Goal: Transaction & Acquisition: Purchase product/service

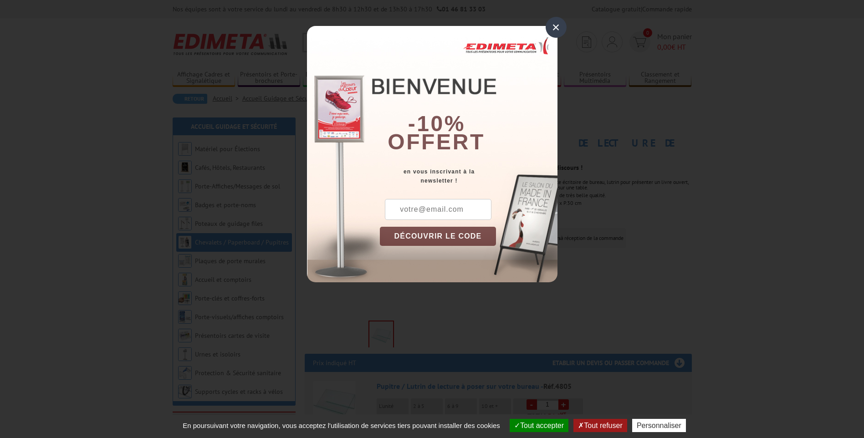
click at [447, 209] on input "text" at bounding box center [438, 209] width 107 height 21
type input "pascalleveque1@aol.com"
click at [481, 207] on input "pascalleveque1@aol.com" at bounding box center [438, 209] width 107 height 21
click at [483, 208] on input "pascalleveque1@aol.com" at bounding box center [438, 209] width 107 height 21
click at [538, 178] on div "en vous inscrivant à la newsletter !" at bounding box center [469, 176] width 178 height 18
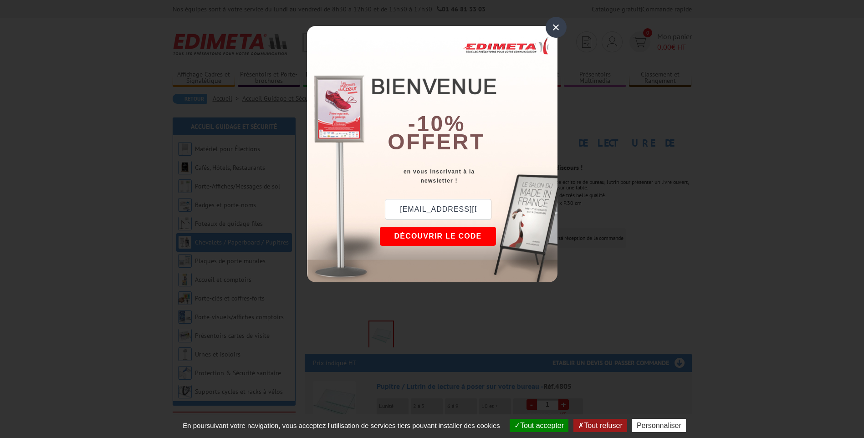
click at [442, 239] on button "DÉCOUVRIR LE CODE" at bounding box center [438, 236] width 117 height 19
drag, startPoint x: 395, startPoint y: 206, endPoint x: 427, endPoint y: 205, distance: 31.4
click at [427, 205] on div "New10" at bounding box center [424, 209] width 89 height 21
copy div "New10"
click at [556, 27] on div "×" at bounding box center [555, 27] width 21 height 21
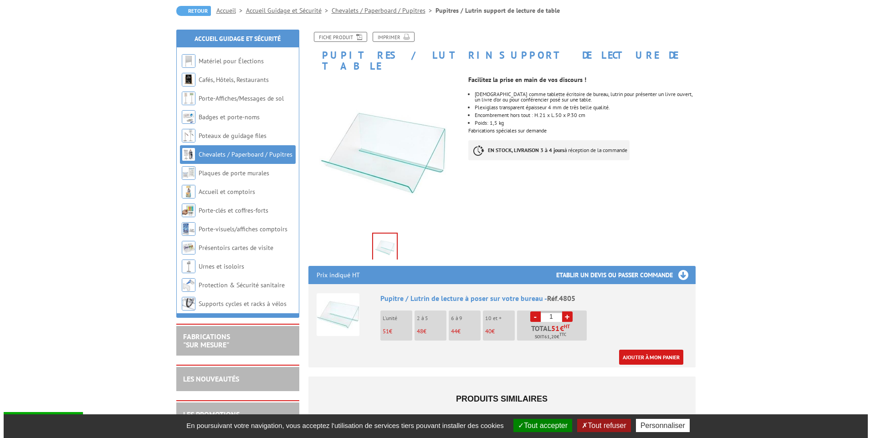
scroll to position [91, 0]
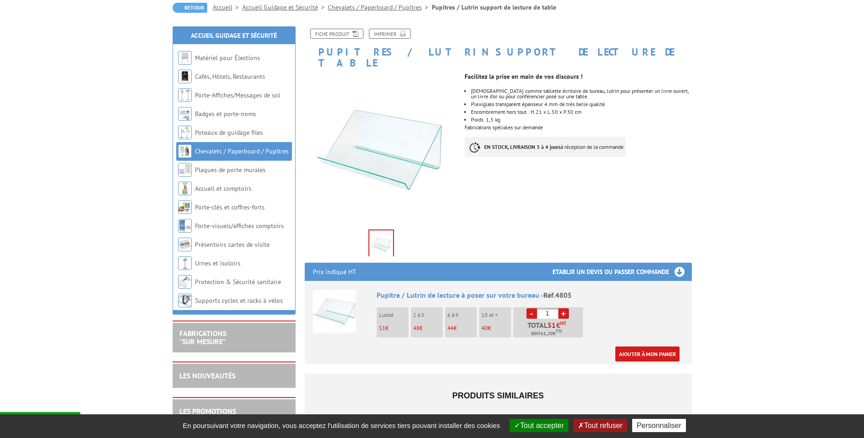
click at [383, 309] on li "L'unité 51 €" at bounding box center [393, 322] width 32 height 30
click at [652, 346] on link "Ajouter à mon panier" at bounding box center [647, 353] width 64 height 15
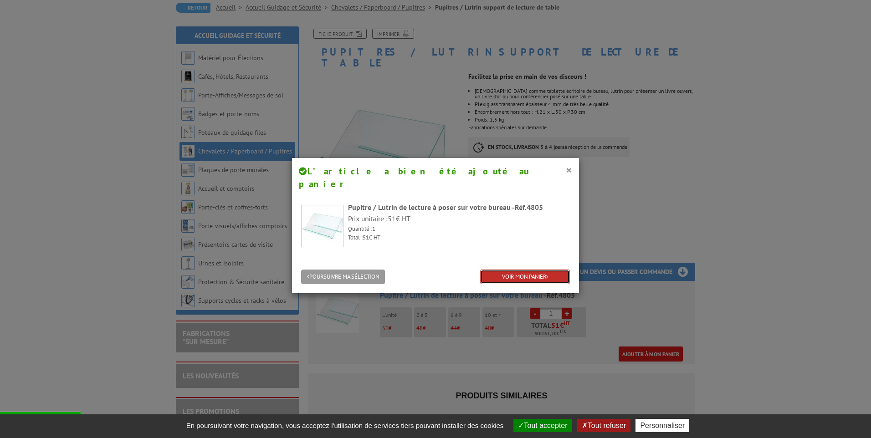
click at [519, 270] on link "VOIR MON PANIER" at bounding box center [525, 277] width 90 height 15
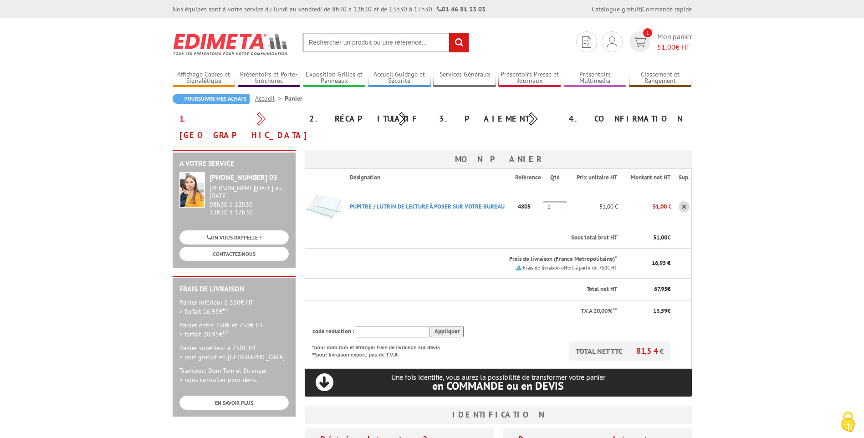
click at [382, 326] on input "text" at bounding box center [393, 331] width 74 height 11
drag, startPoint x: 376, startPoint y: 303, endPoint x: 363, endPoint y: 312, distance: 16.0
click at [363, 326] on input "text" at bounding box center [393, 331] width 74 height 11
paste input "New10"
type input "New10"
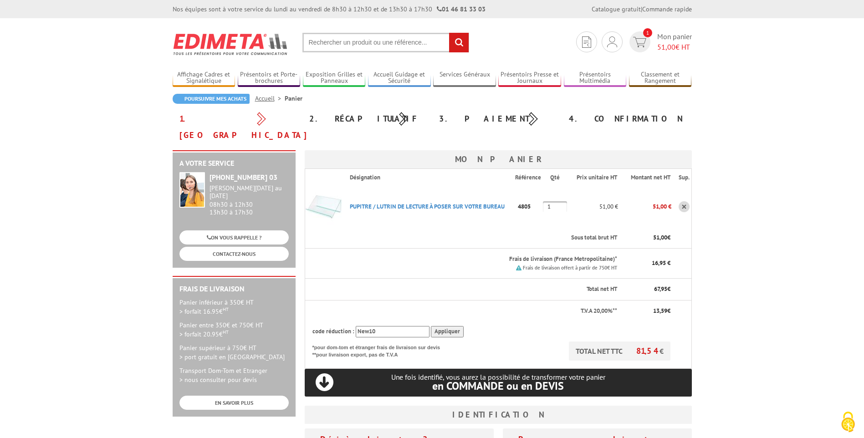
click at [448, 326] on input "Appliquer" at bounding box center [447, 331] width 33 height 11
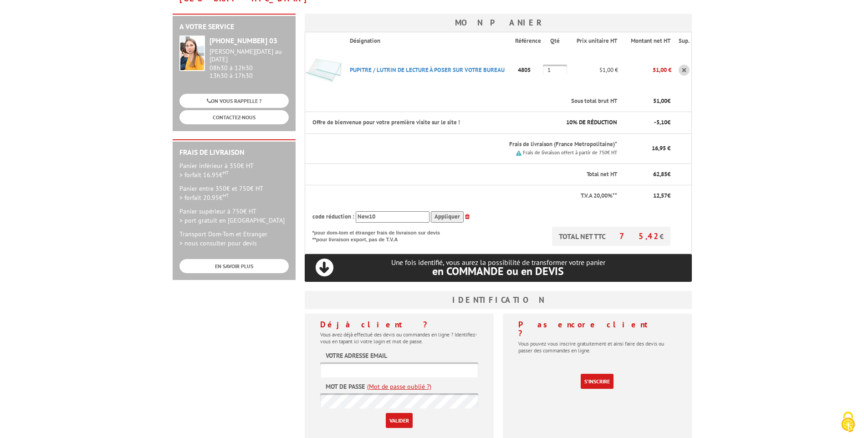
scroll to position [182, 0]
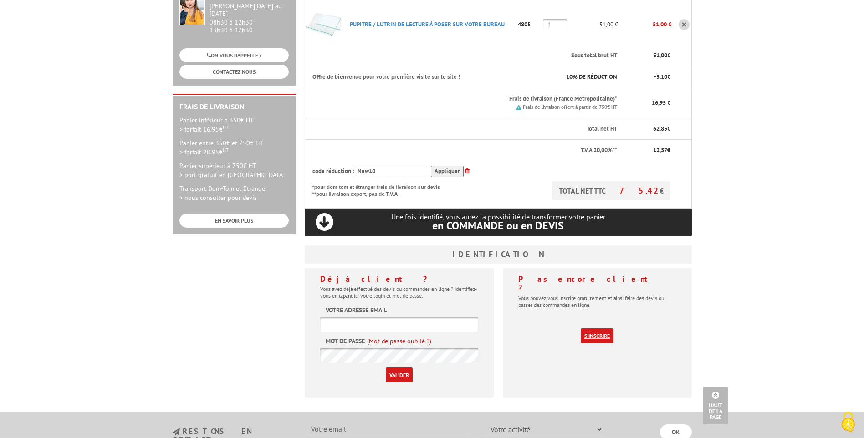
click at [600, 328] on link "S'inscrire" at bounding box center [597, 335] width 33 height 15
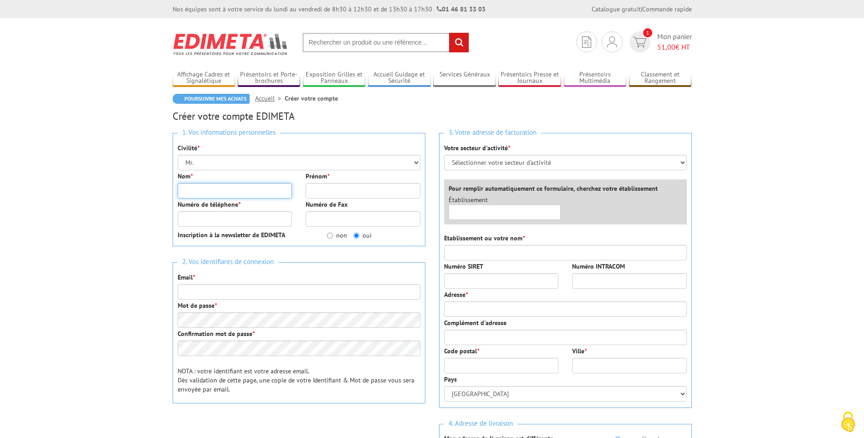
click at [188, 188] on input "Nom *" at bounding box center [235, 190] width 115 height 15
type input "[PERSON_NAME]"
type input "0685563880"
type input "[EMAIL_ADDRESS][DOMAIN_NAME]"
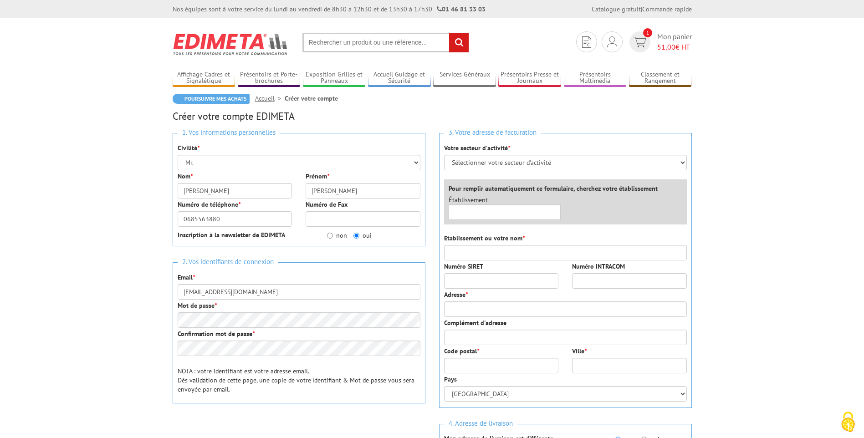
type input "Particulier"
type input "[PERSON_NAME] P"
type input "Roches marines bat B"
type input "34300"
type input "Agde 34"
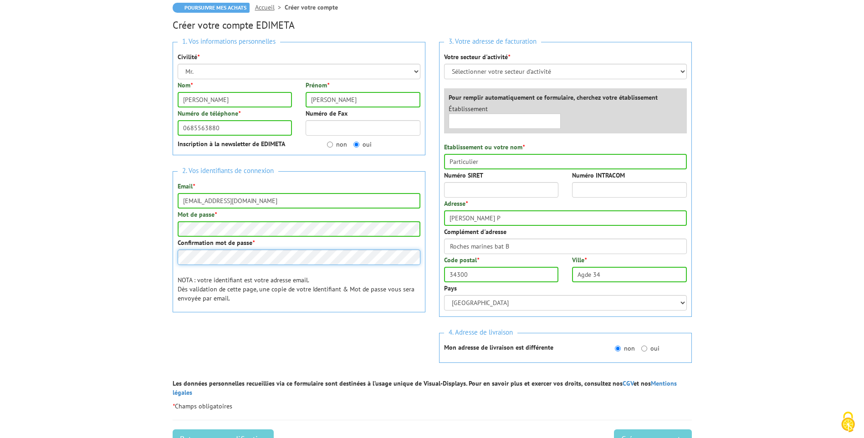
scroll to position [46, 0]
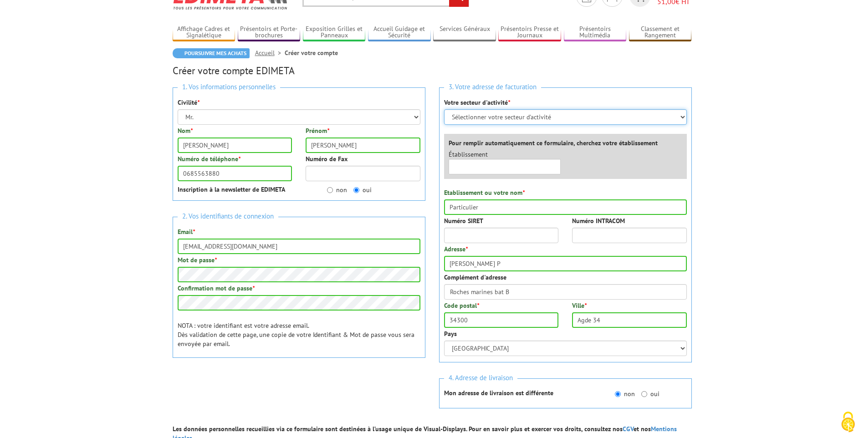
click at [464, 114] on select "Sélectionner votre secteur d'activité Administrations et collectivités Magasins…" at bounding box center [565, 116] width 243 height 15
click at [713, 123] on body "Nos équipes sont à votre service du lundi au vendredi de 8h30 à 12h30 et de 13h…" at bounding box center [432, 335] width 864 height 762
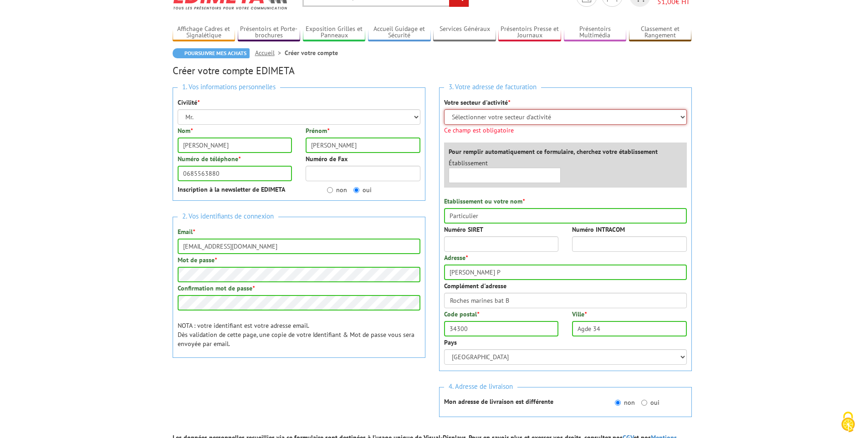
click at [681, 117] on select "Sélectionner votre secteur d'activité Administrations et collectivités Magasins…" at bounding box center [565, 116] width 243 height 15
select select "879"
click at [444, 109] on select "Sélectionner votre secteur d'activité Administrations et collectivités Magasins…" at bounding box center [565, 116] width 243 height 15
click at [683, 117] on select "Sélectionner votre secteur d'activité Administrations et collectivités Magasins…" at bounding box center [565, 116] width 243 height 15
click at [812, 148] on body "Nos équipes sont à votre service du lundi au vendredi de 8h30 à 12h30 et de 13h…" at bounding box center [432, 375] width 864 height 843
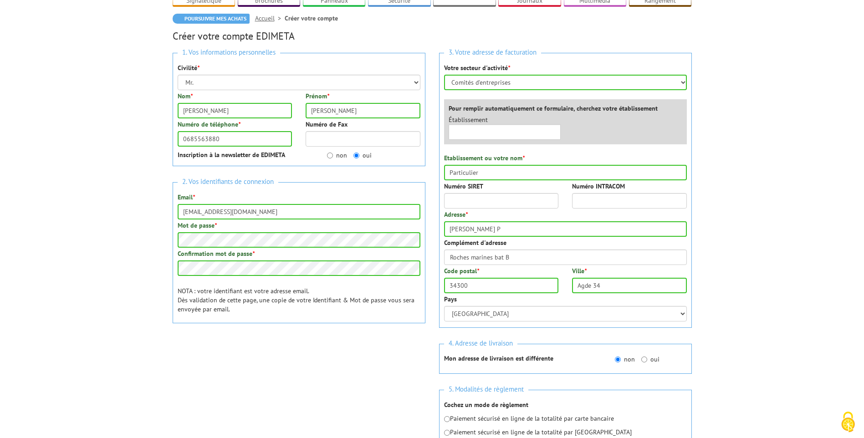
scroll to position [137, 0]
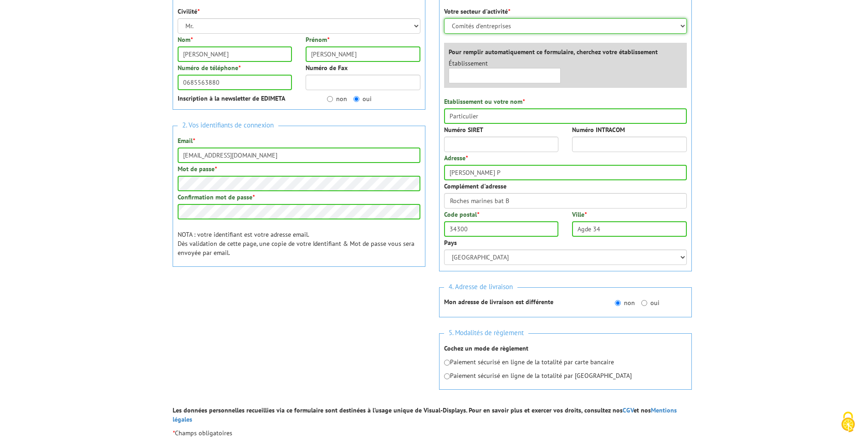
click at [682, 26] on select "Sélectionner votre secteur d'activité Administrations et collectivités Magasins…" at bounding box center [565, 25] width 243 height 15
select select
click at [444, 18] on select "Sélectionner votre secteur d'activité Administrations et collectivités Magasins…" at bounding box center [565, 25] width 243 height 15
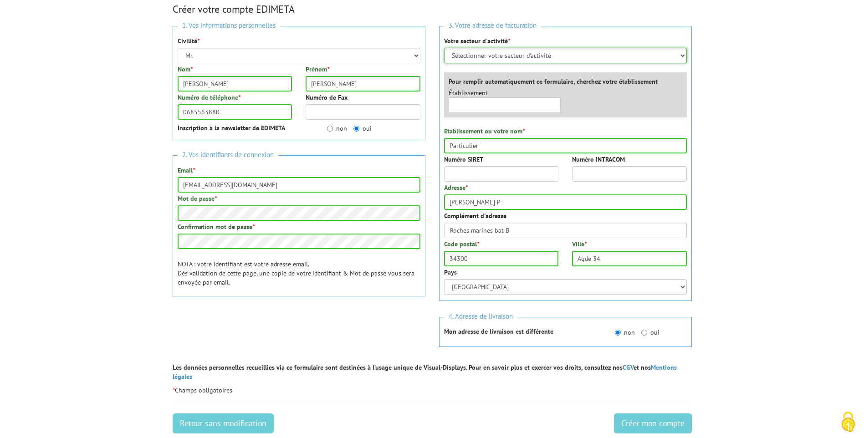
scroll to position [91, 0]
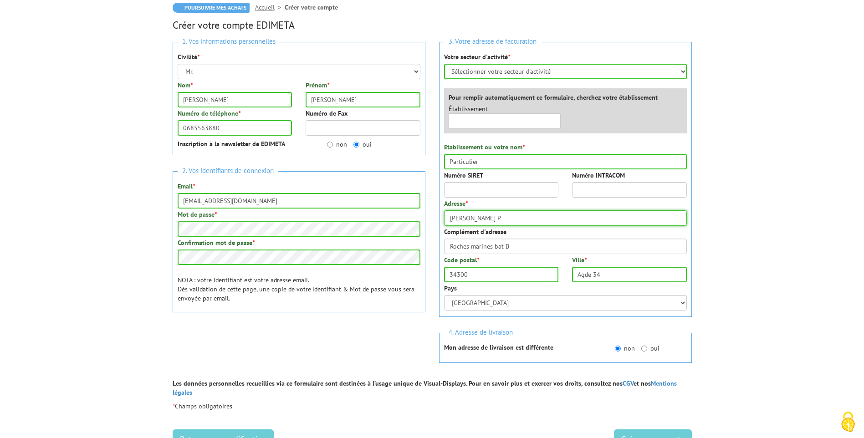
click at [488, 216] on div "Adresse * [PERSON_NAME] P" at bounding box center [565, 212] width 243 height 27
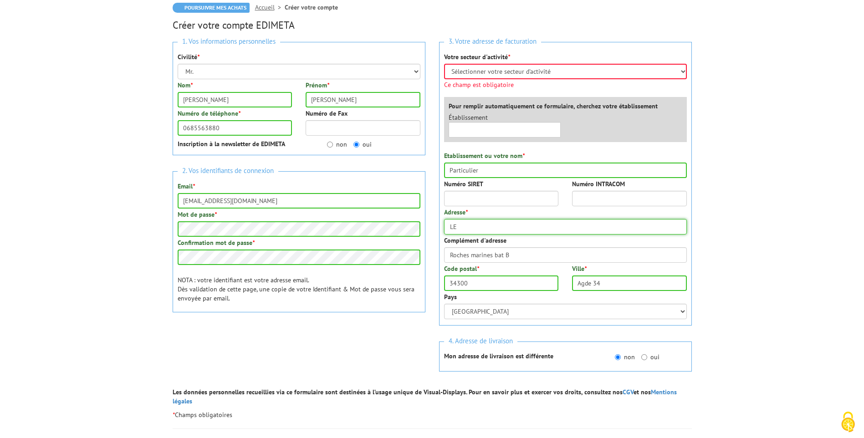
type input "L"
type input "11 mail de Rochelongue"
click at [768, 261] on body "Nos équipes sont à votre service du lundi au vendredi de 8h30 à 12h30 et de 13h…" at bounding box center [432, 294] width 864 height 770
click at [448, 252] on input "Roches marines bat B" at bounding box center [565, 254] width 243 height 15
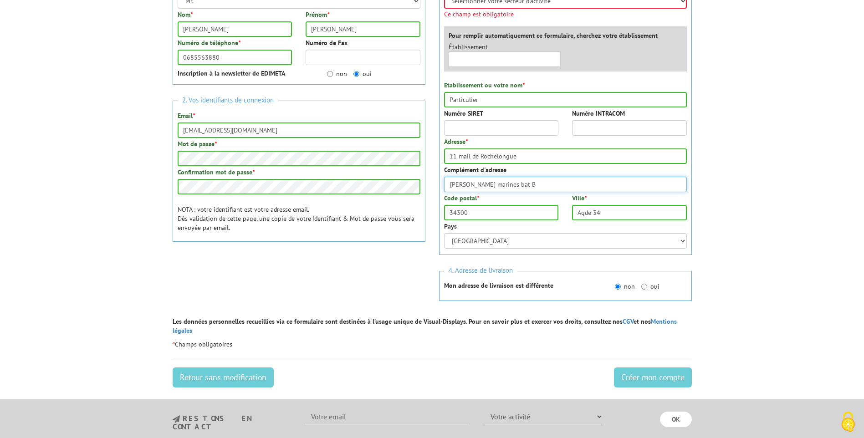
scroll to position [182, 0]
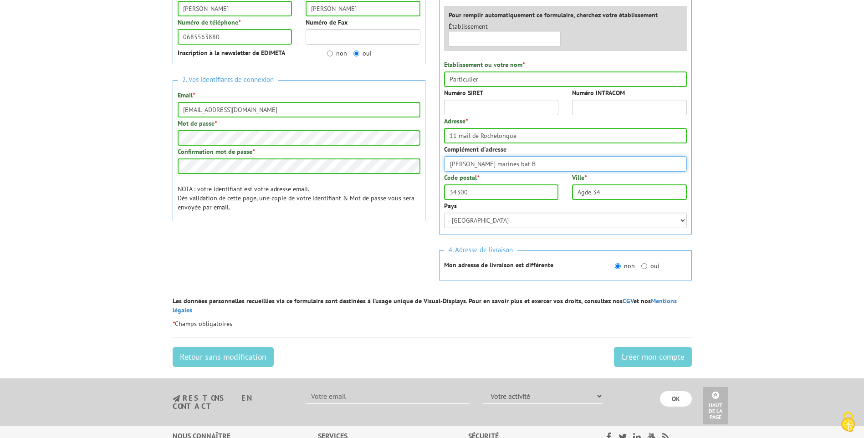
type input "[PERSON_NAME] marines bat B"
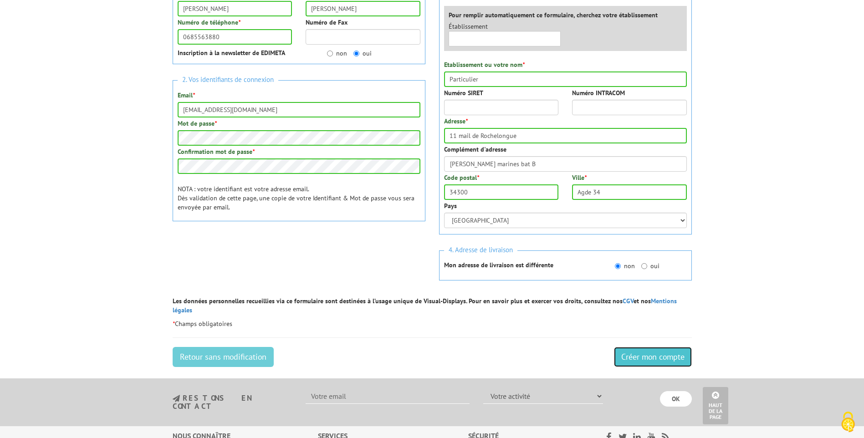
click at [653, 350] on input "Créer mon compte" at bounding box center [653, 357] width 78 height 20
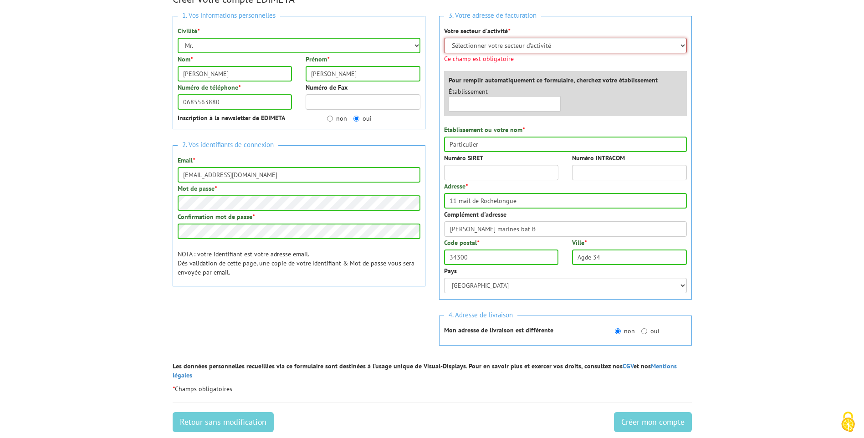
click at [683, 47] on select "Sélectionner votre secteur d'activité Administrations et collectivités Magasins…" at bounding box center [565, 45] width 243 height 15
click at [681, 44] on select "Sélectionner votre secteur d'activité Administrations et collectivités Magasins…" at bounding box center [565, 45] width 243 height 15
select select "876"
click at [444, 38] on select "Sélectionner votre secteur d'activité Administrations et collectivités Magasins…" at bounding box center [565, 45] width 243 height 15
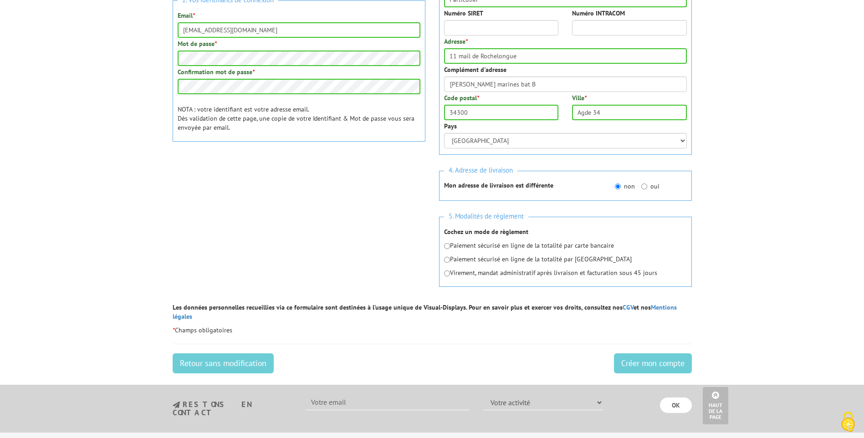
scroll to position [345, 0]
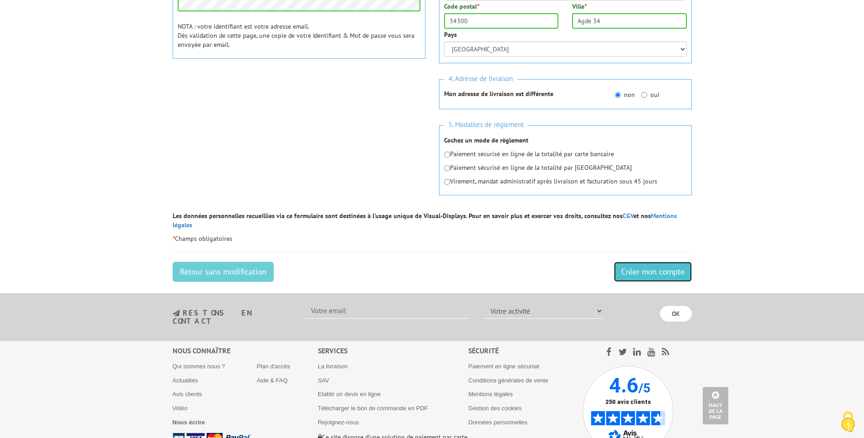
click at [652, 278] on body "Nos équipes sont à votre service du lundi au vendredi de 8h30 à 12h30 et de 13h…" at bounding box center [432, 79] width 864 height 848
click at [650, 263] on input "Créer mon compte" at bounding box center [653, 272] width 78 height 20
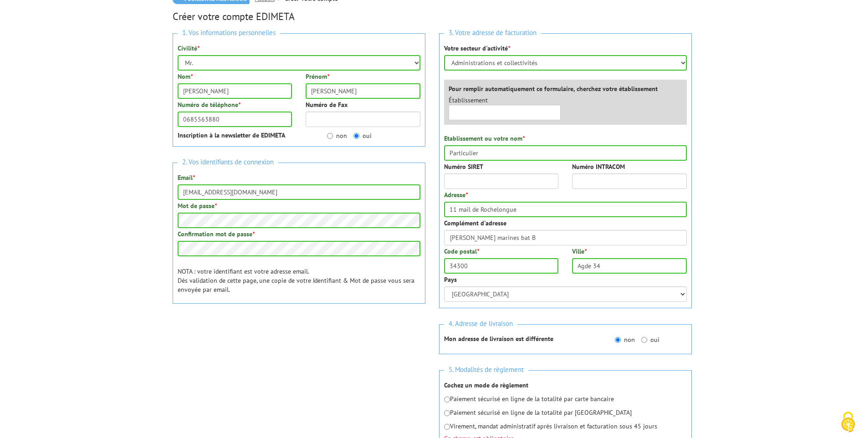
scroll to position [54, 0]
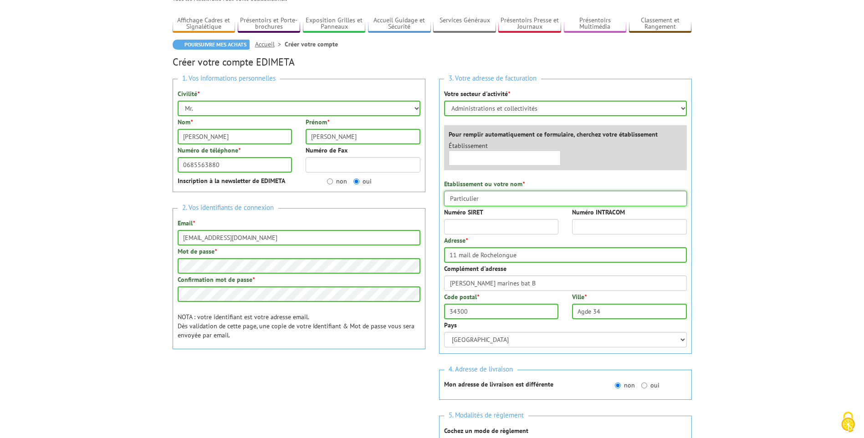
click at [489, 198] on input "Particulier" at bounding box center [565, 198] width 243 height 15
click at [682, 108] on select "Sélectionner votre secteur d'activité Administrations et collectivités Magasins…" at bounding box center [565, 108] width 243 height 15
